Goal: Task Accomplishment & Management: Manage account settings

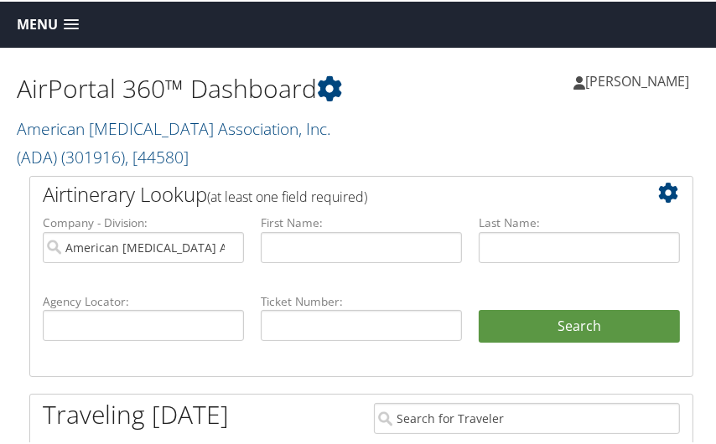
click at [336, 117] on h2 "American Diabetes Association, Inc. (ADA) ( 301916 ) , [ 44580 ]" at bounding box center [189, 139] width 345 height 56
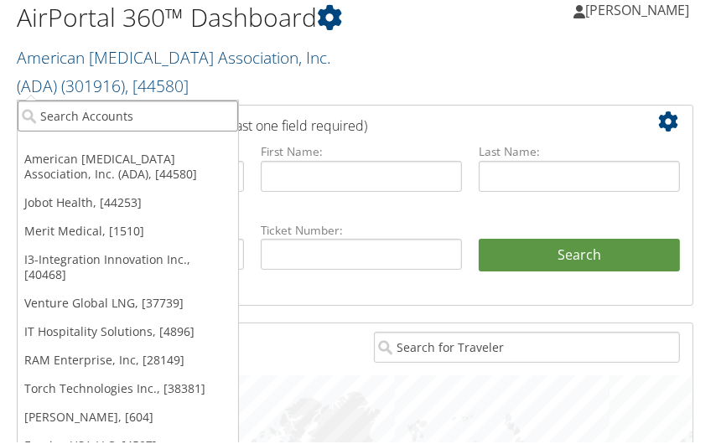
click at [60, 115] on input "search" at bounding box center [128, 114] width 220 height 31
type input "cryst"
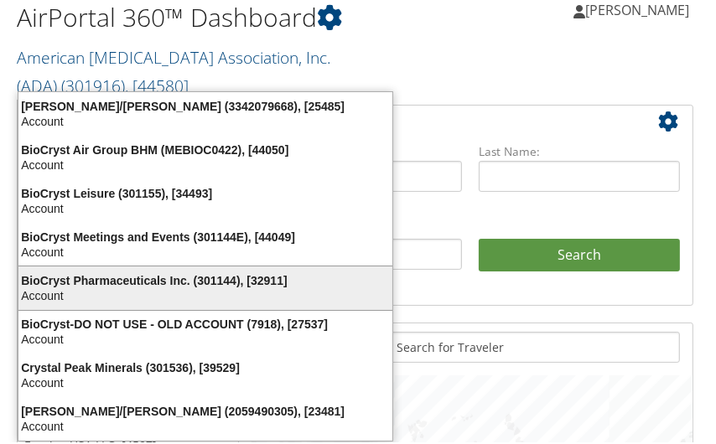
click at [60, 281] on div "BioCryst Pharmaceuticals Inc. (301144), [32911]" at bounding box center [205, 279] width 394 height 15
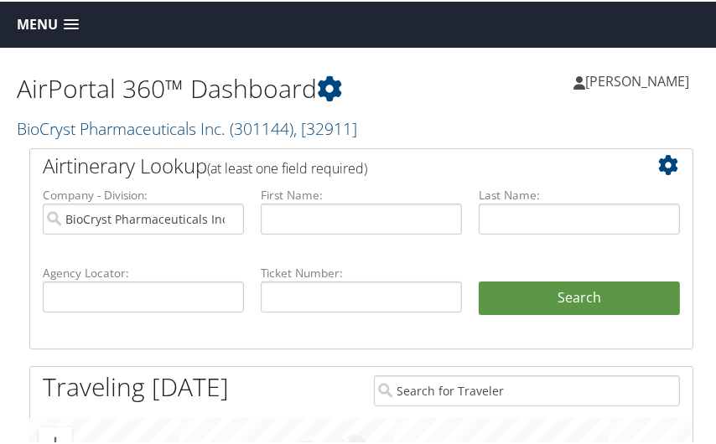
click at [323, 132] on h2 "BioCryst Pharmaceuticals Inc. ( 301144 ) , [ 32911 ]" at bounding box center [189, 125] width 345 height 29
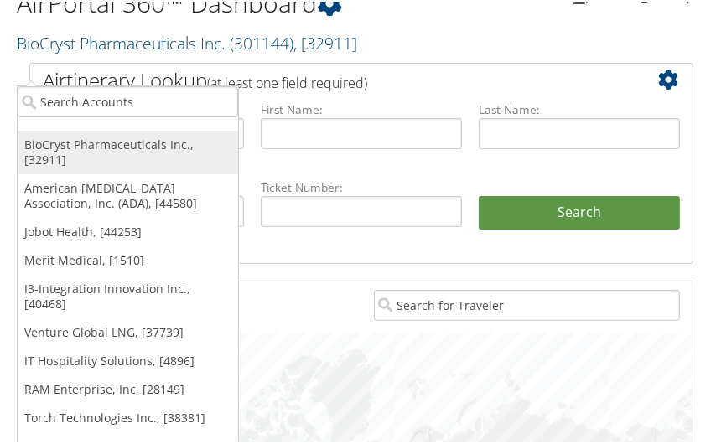
click at [143, 136] on link "BioCryst Pharmaceuticals Inc., [32911]" at bounding box center [128, 151] width 220 height 44
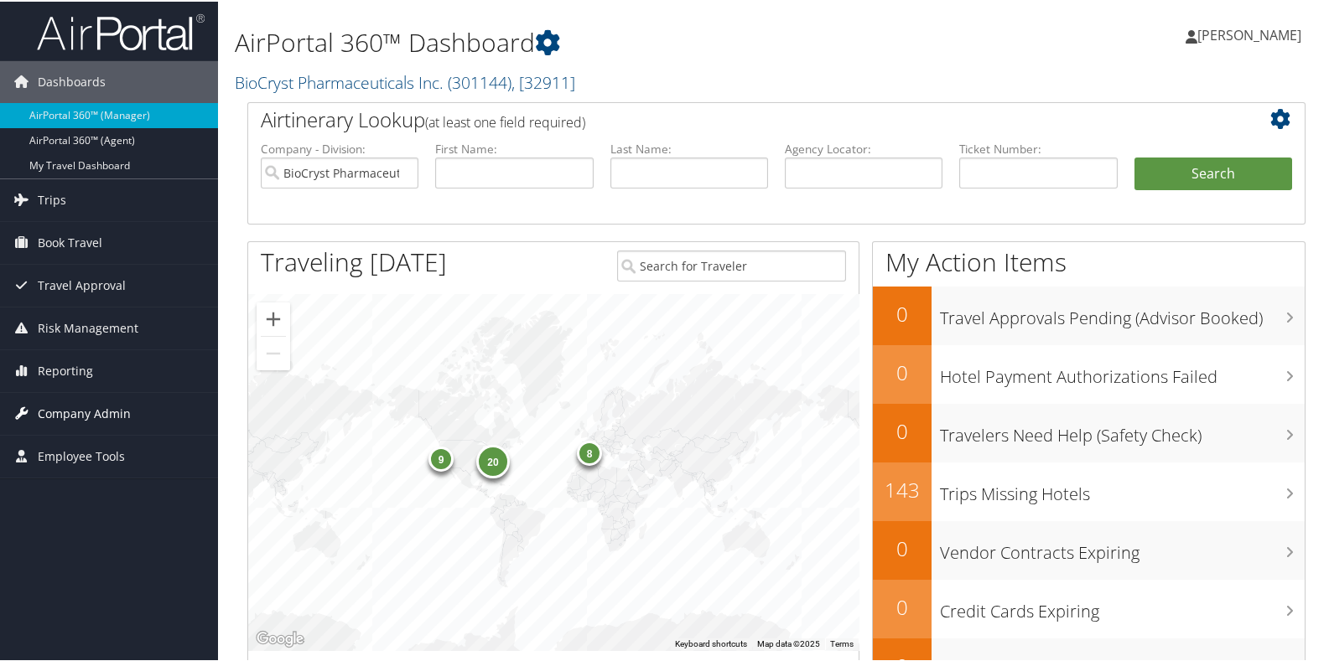
click at [90, 413] on span "Company Admin" at bounding box center [84, 412] width 93 height 42
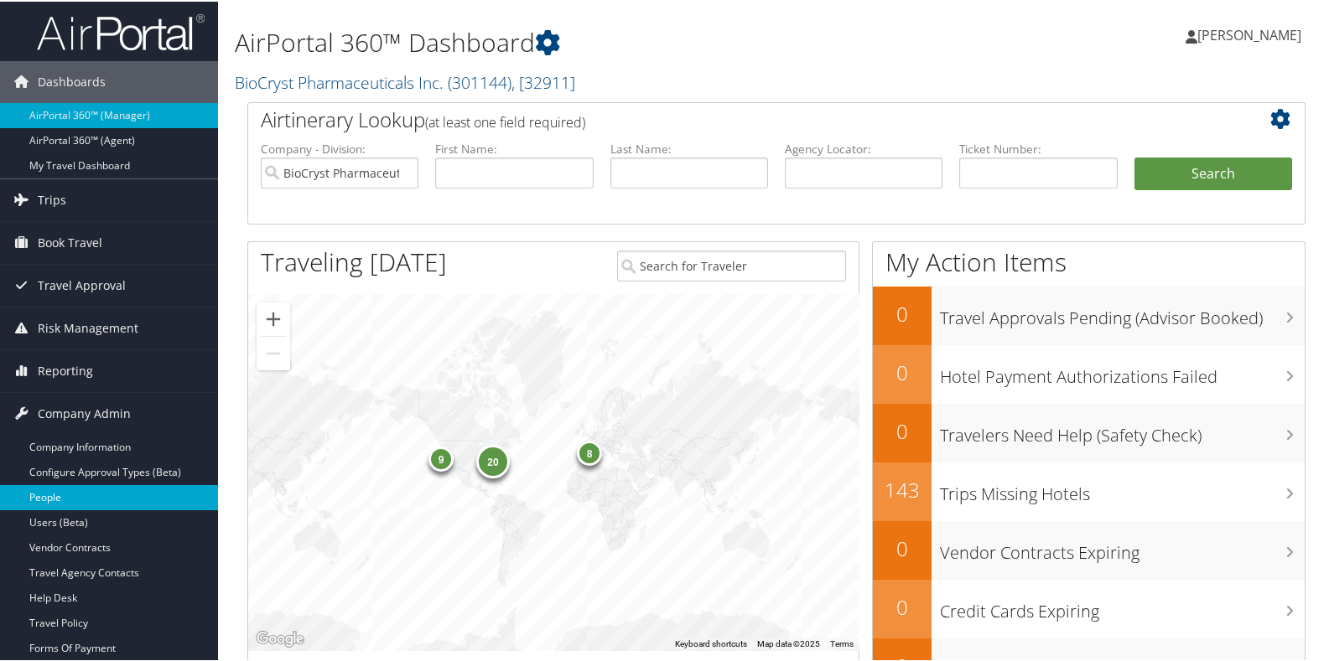
click at [58, 493] on link "People" at bounding box center [109, 496] width 218 height 25
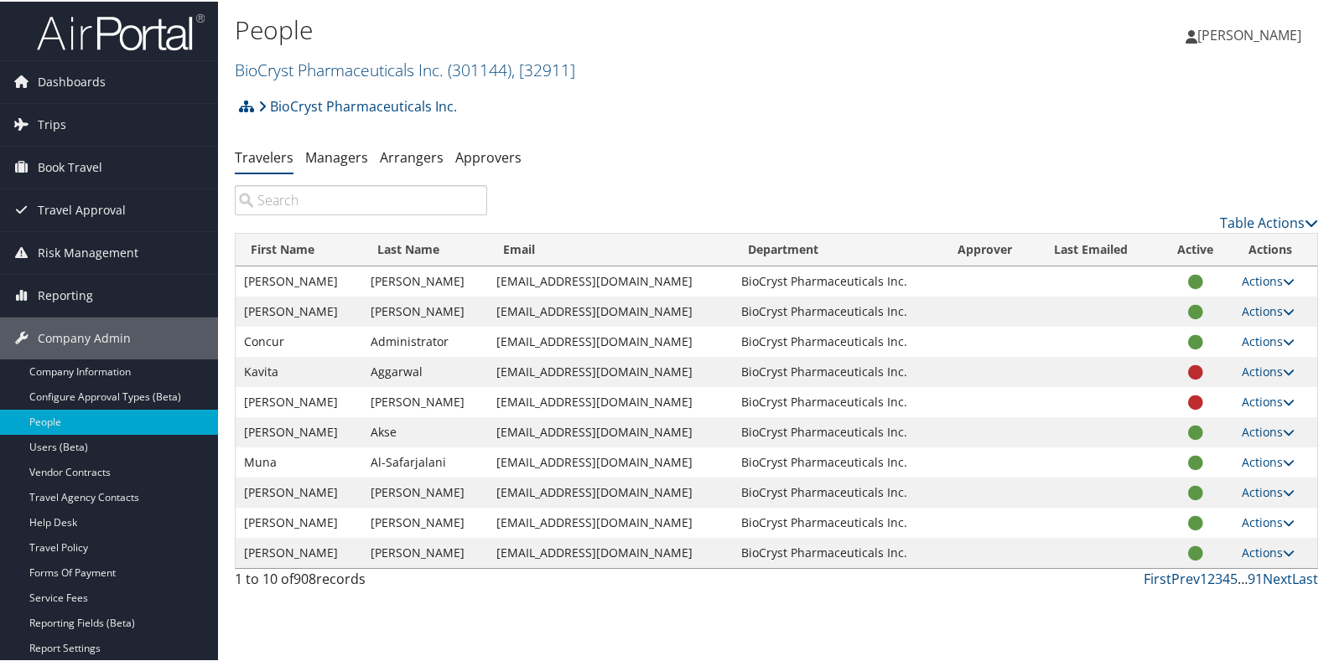
click at [315, 198] on input "search" at bounding box center [361, 199] width 252 height 30
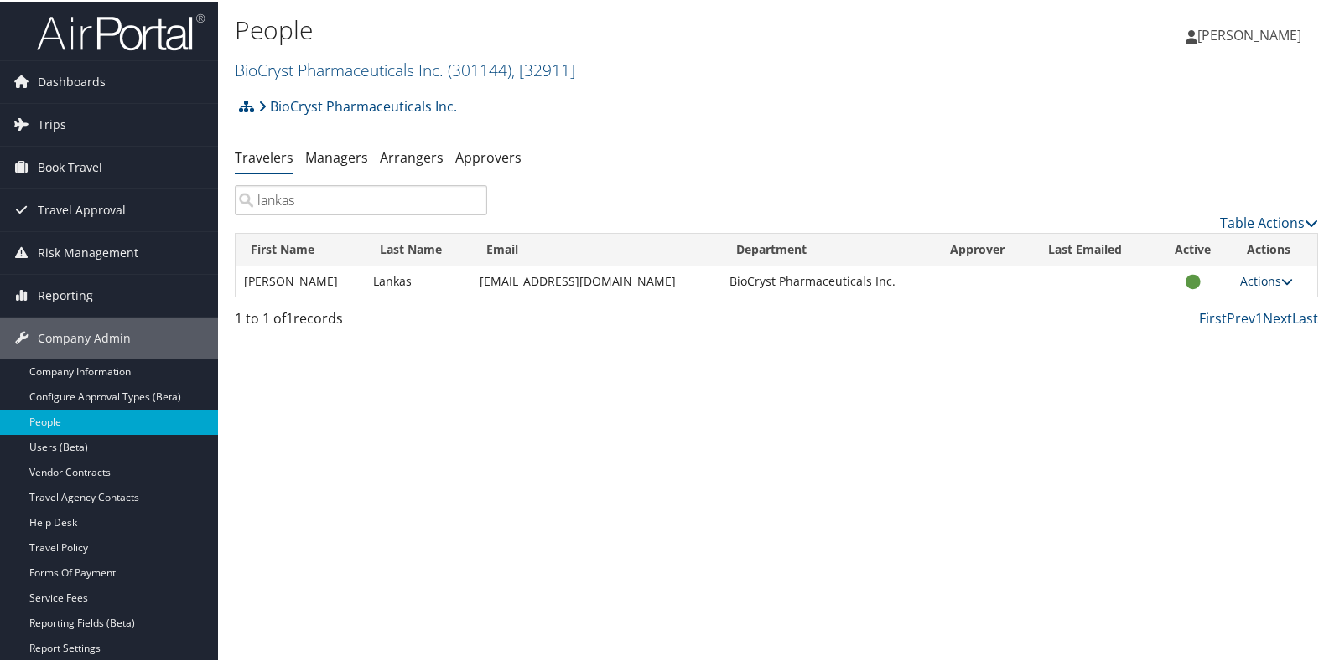
type input "lankas"
click at [1271, 277] on link "Actions" at bounding box center [1266, 280] width 53 height 16
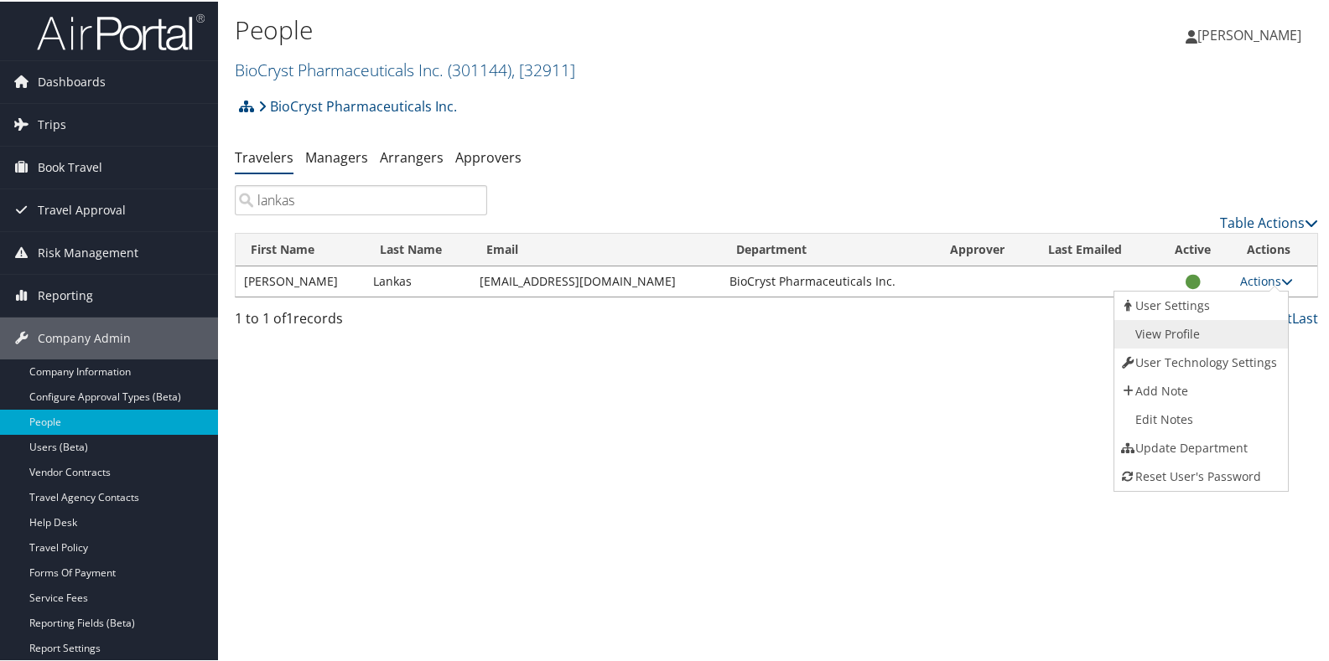
click at [1155, 331] on link "View Profile" at bounding box center [1199, 333] width 170 height 29
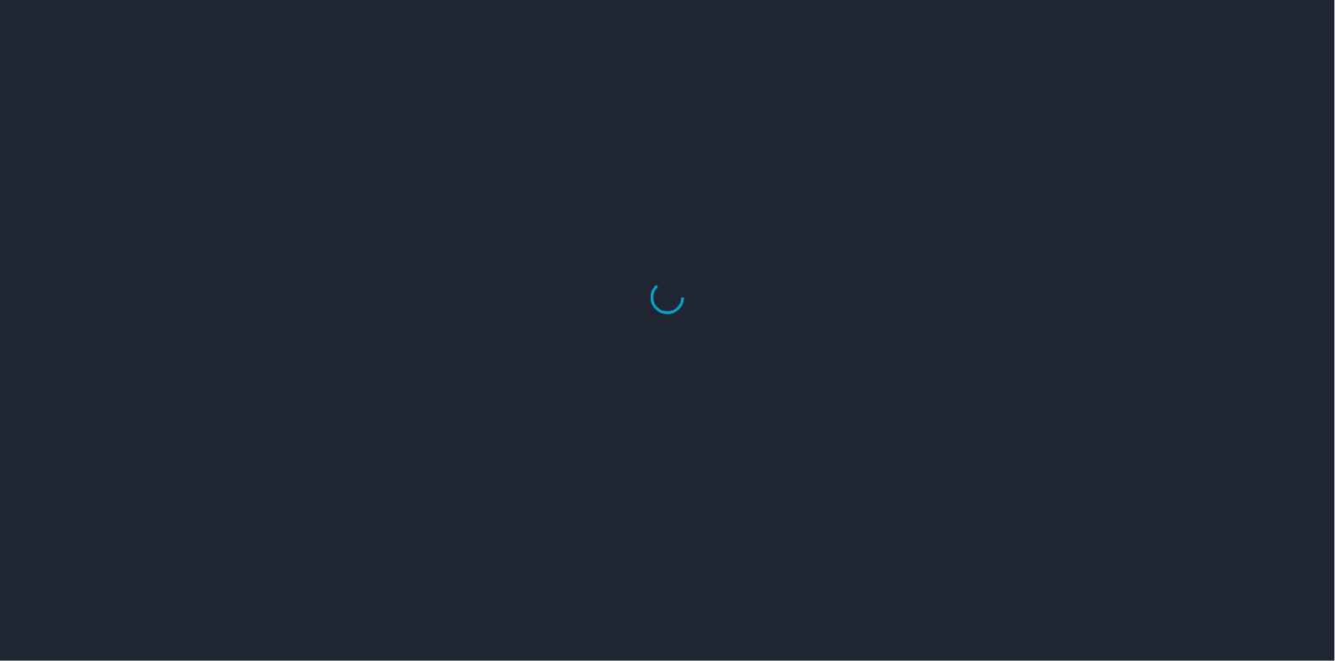
select select "US"
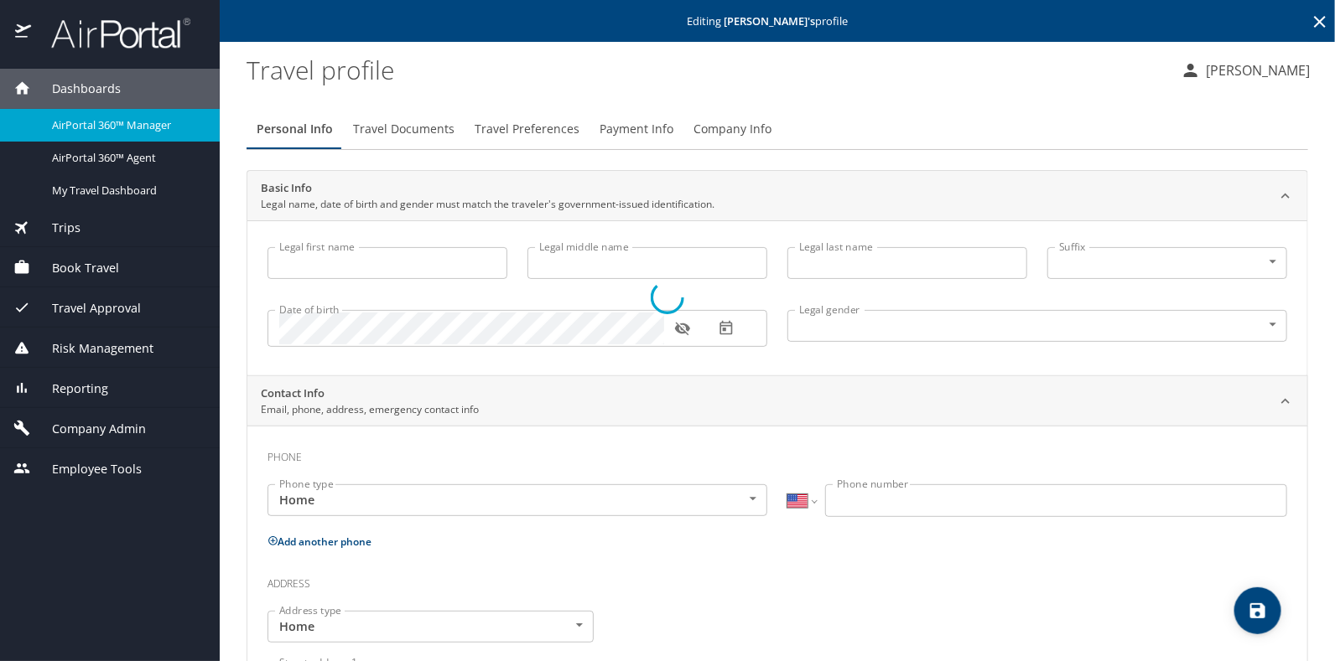
type input "[PERSON_NAME]"
type input "Lankas"
type input "[DEMOGRAPHIC_DATA]"
type input "United States of America"
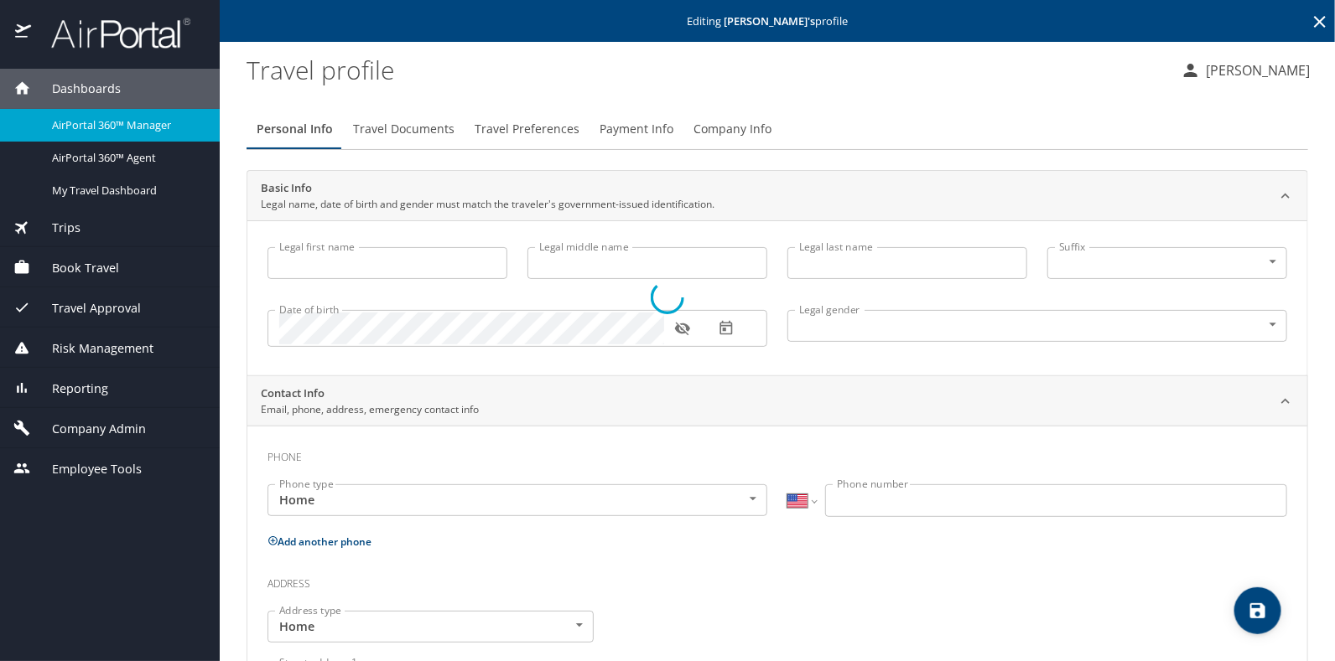
type input "Massachusetts"
type input "United States of America"
type input "North Carolina"
type input "United States of America"
type input "Massachusetts"
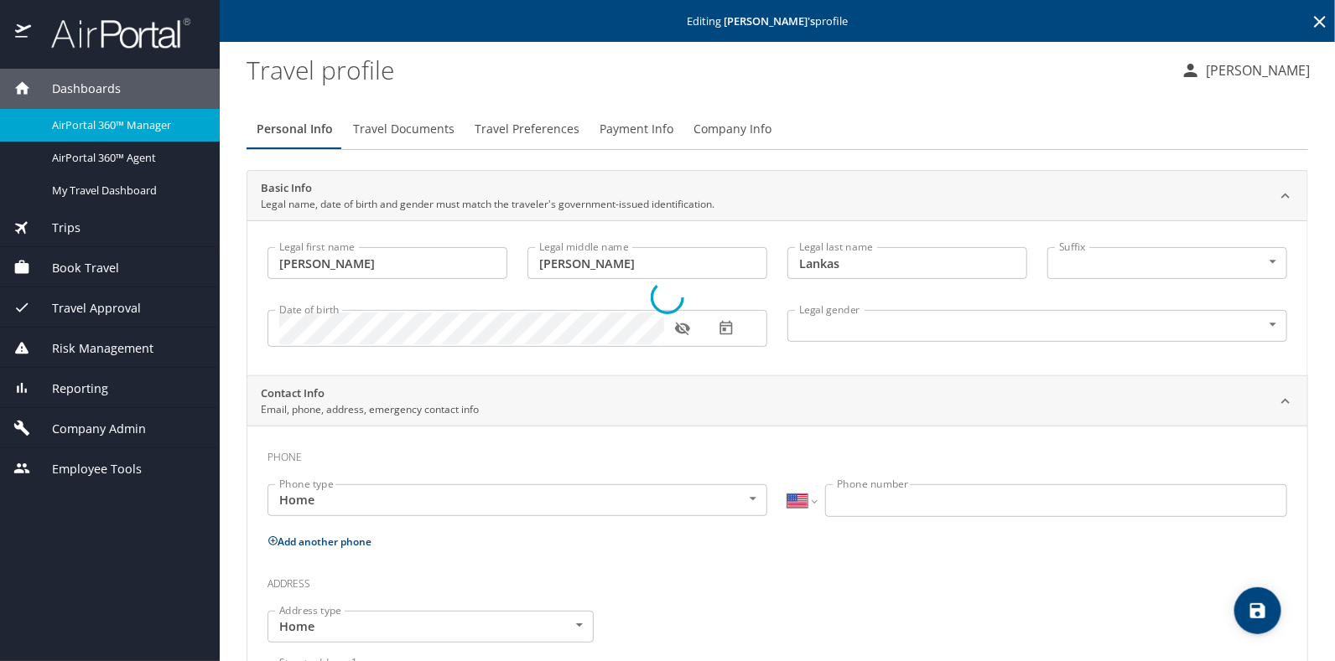
select select "US"
click at [526, 131] on span "Travel Preferences" at bounding box center [526, 129] width 105 height 21
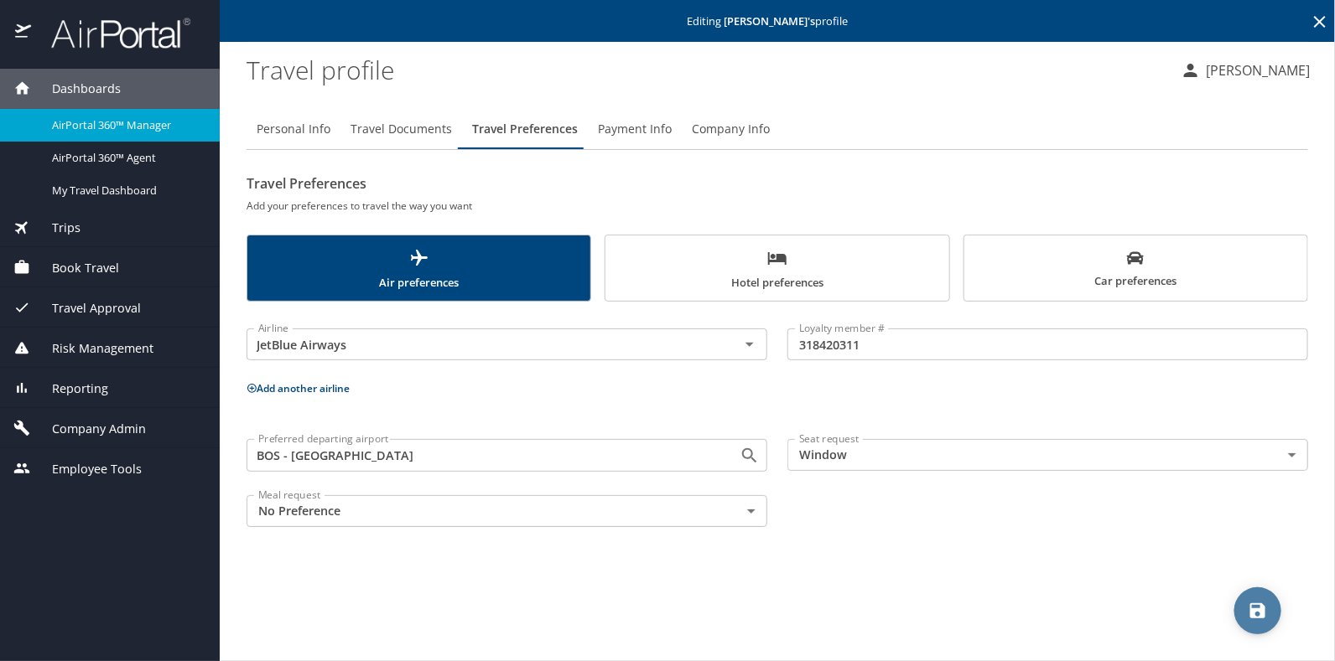
click at [1267, 594] on button "save" at bounding box center [1257, 611] width 47 height 47
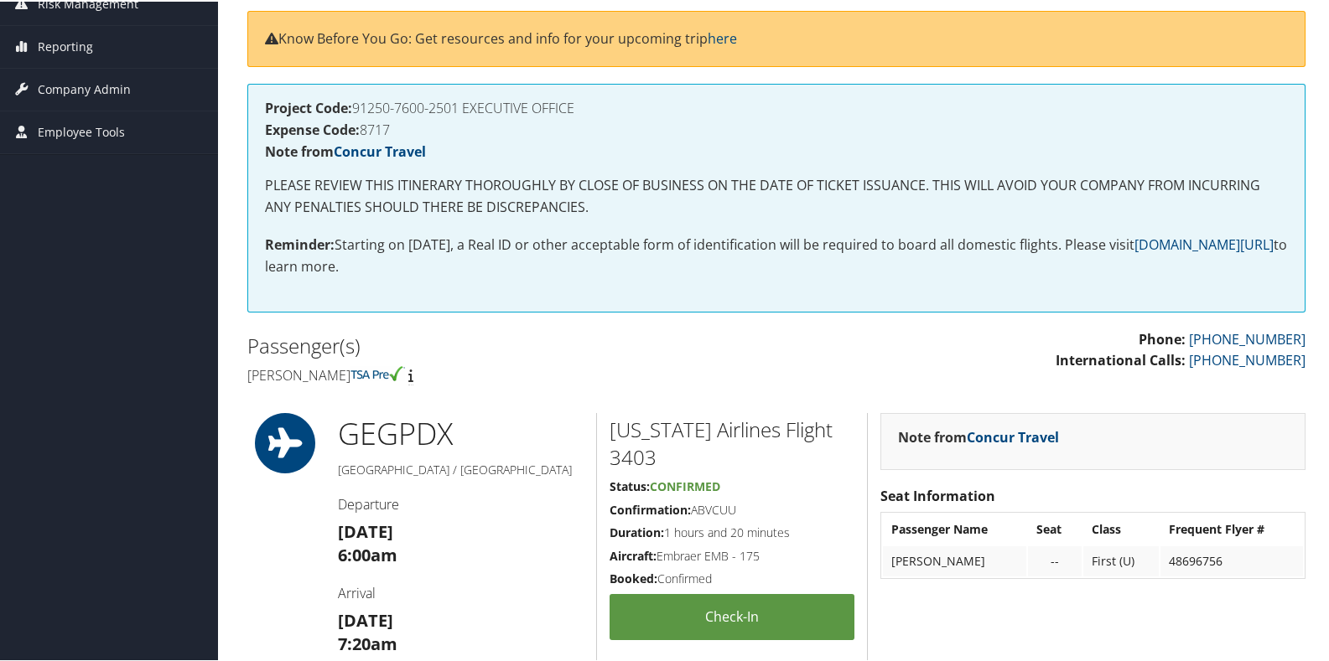
scroll to position [251, 0]
